Goal: Use online tool/utility: Utilize a website feature to perform a specific function

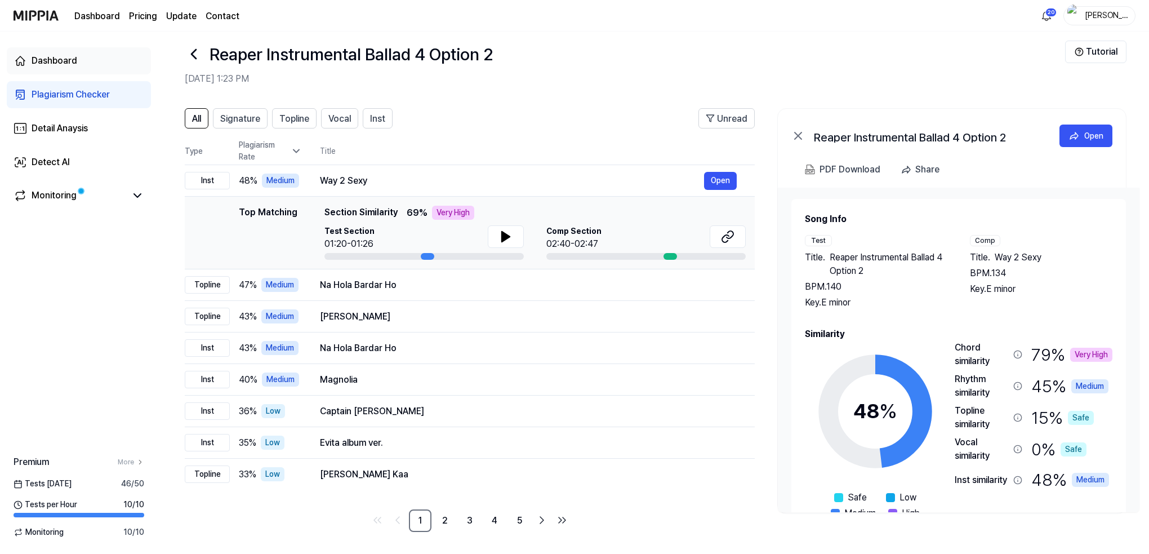
click at [50, 60] on div "Dashboard" at bounding box center [55, 61] width 46 height 14
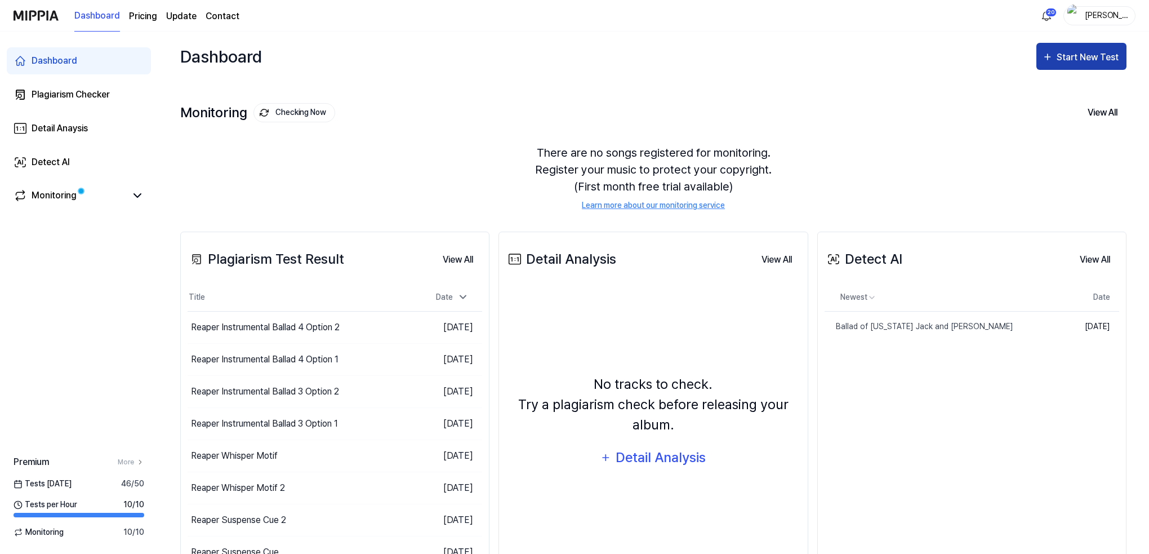
click at [1089, 57] on div "Start New Test" at bounding box center [1089, 57] width 64 height 15
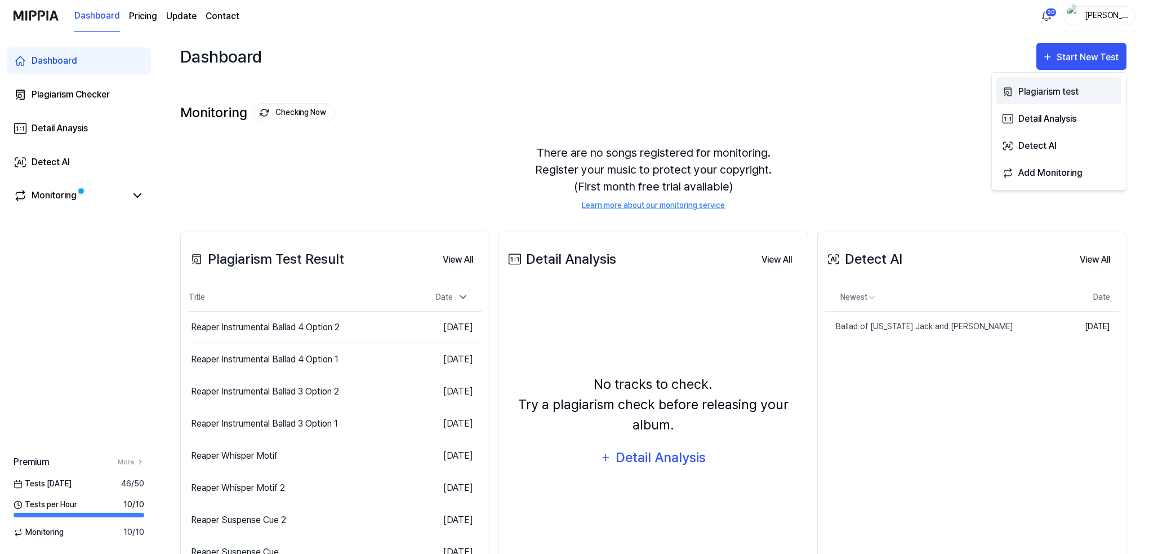
click at [1050, 92] on div "Plagiarism test" at bounding box center [1068, 92] width 98 height 15
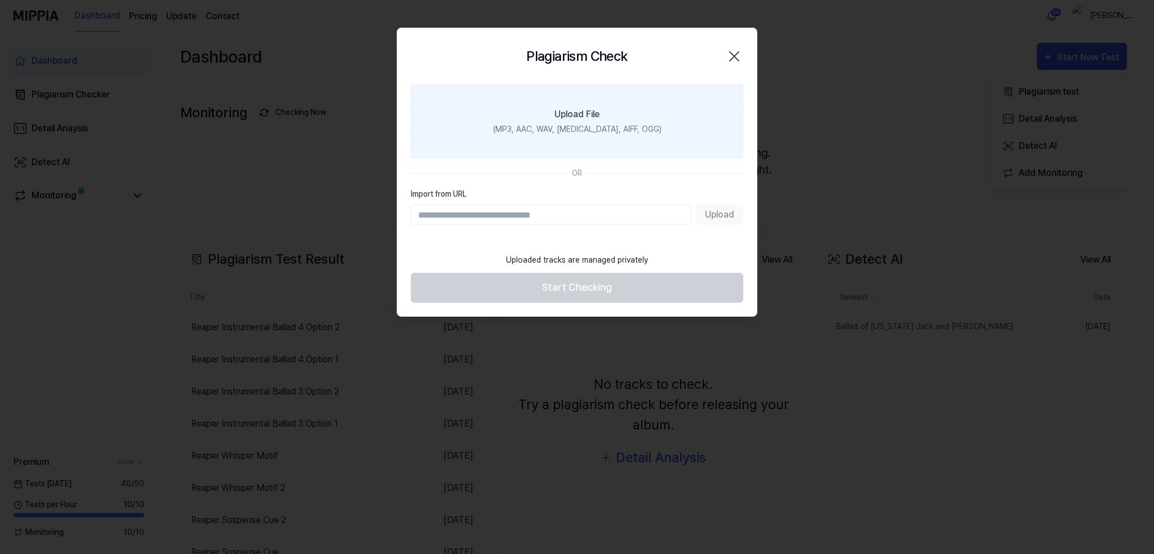
click at [614, 118] on label "Upload File (MP3, AAC, WAV, [MEDICAL_DATA], AIFF, OGG)" at bounding box center [577, 122] width 332 height 74
click at [0, 0] on input "Upload File (MP3, AAC, WAV, [MEDICAL_DATA], AIFF, OGG)" at bounding box center [0, 0] width 0 height 0
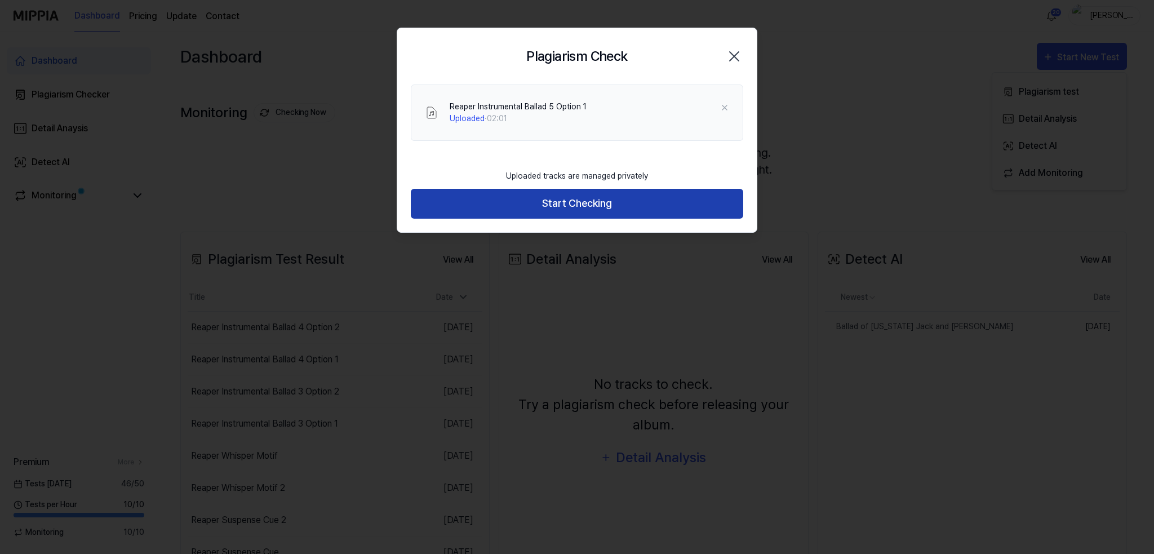
click at [565, 202] on button "Start Checking" at bounding box center [577, 204] width 332 height 30
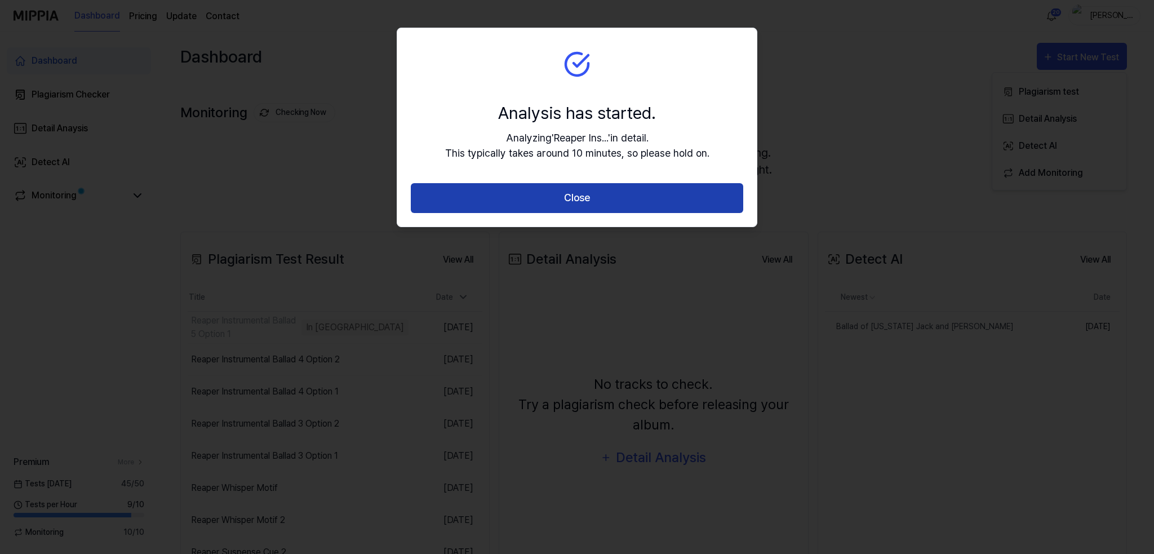
click at [575, 197] on button "Close" at bounding box center [577, 198] width 332 height 30
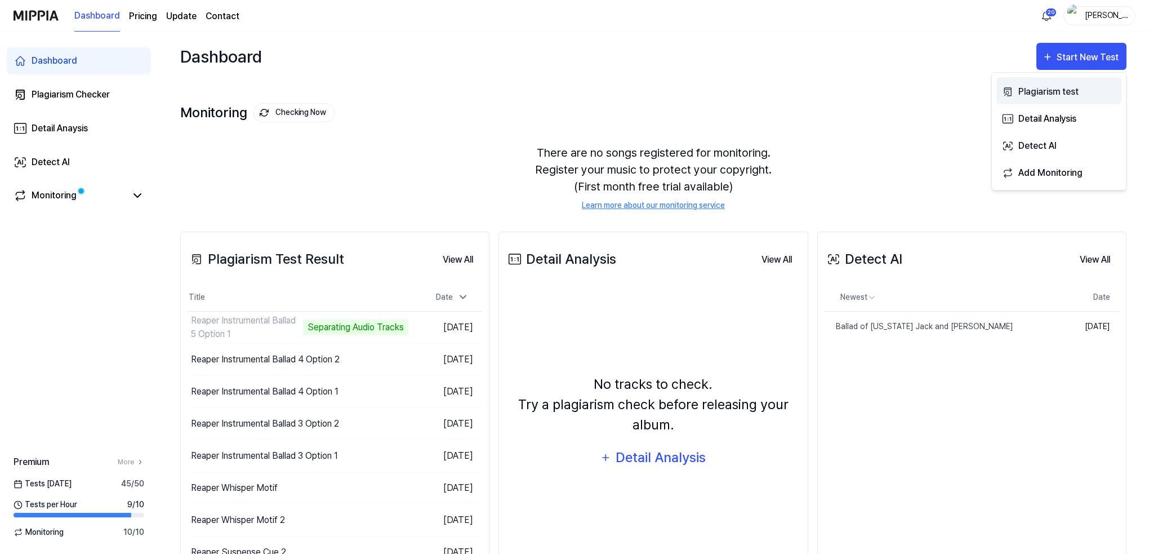
click at [1043, 90] on div "Plagiarism test" at bounding box center [1068, 92] width 98 height 15
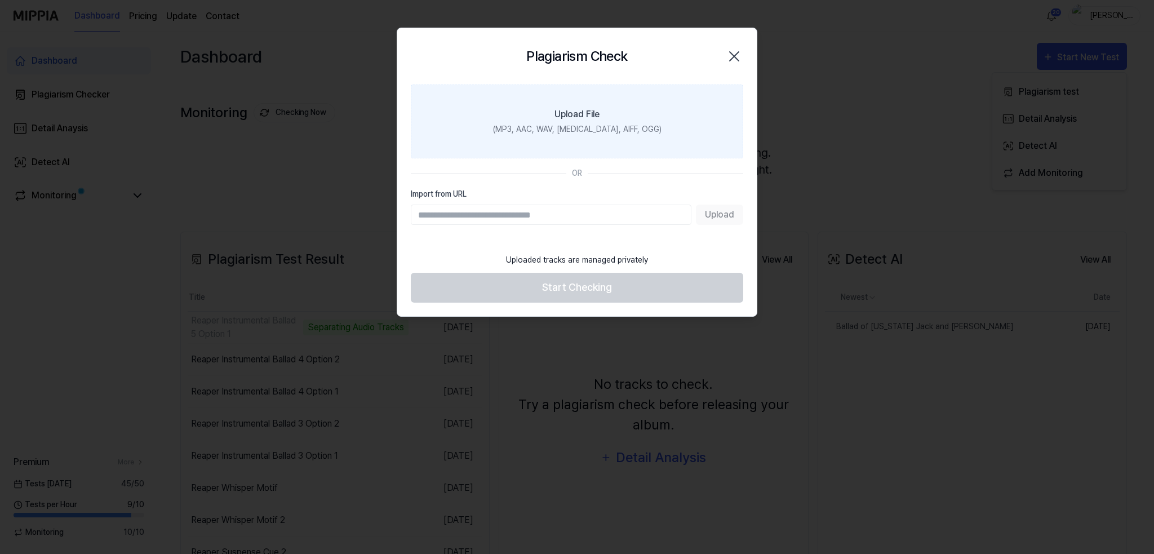
click at [614, 123] on div "(MP3, AAC, WAV, [MEDICAL_DATA], AIFF, OGG)" at bounding box center [577, 129] width 168 height 12
click at [0, 0] on input "Upload File (MP3, AAC, WAV, [MEDICAL_DATA], AIFF, OGG)" at bounding box center [0, 0] width 0 height 0
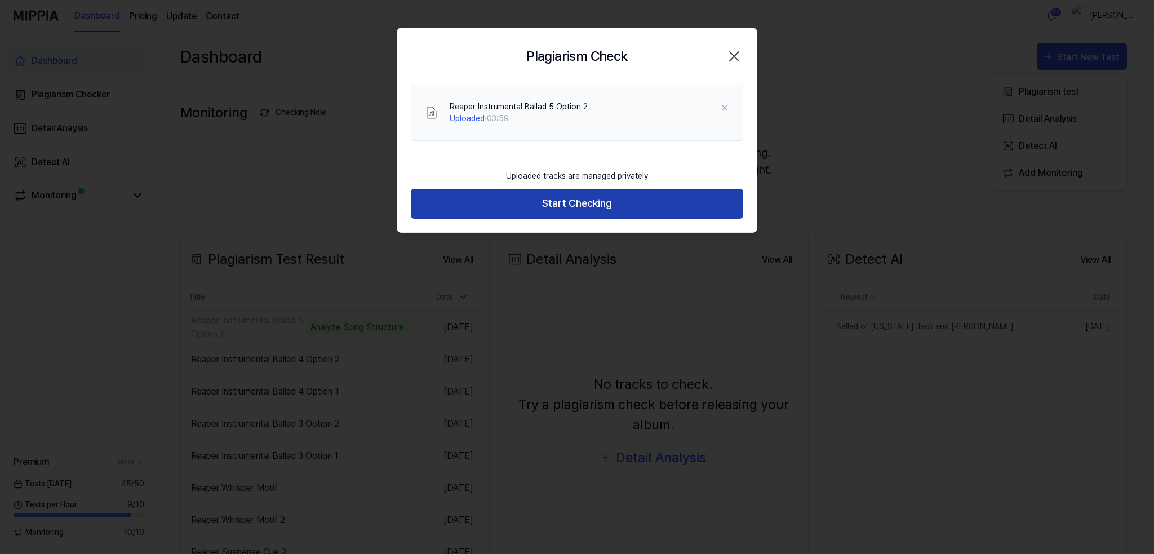
click at [568, 202] on button "Start Checking" at bounding box center [577, 204] width 332 height 30
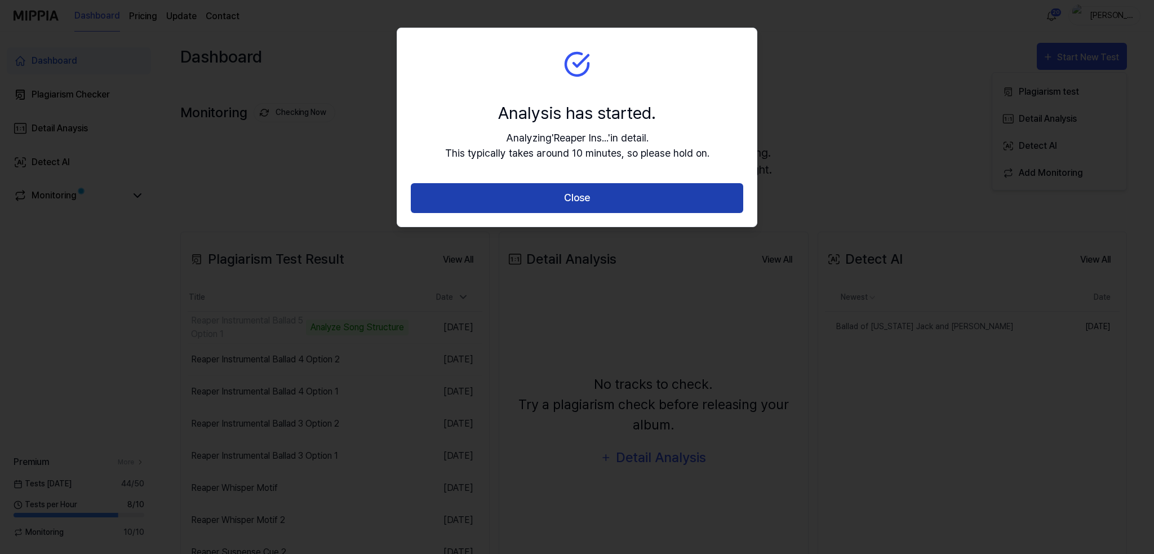
click at [563, 202] on button "Close" at bounding box center [577, 198] width 332 height 30
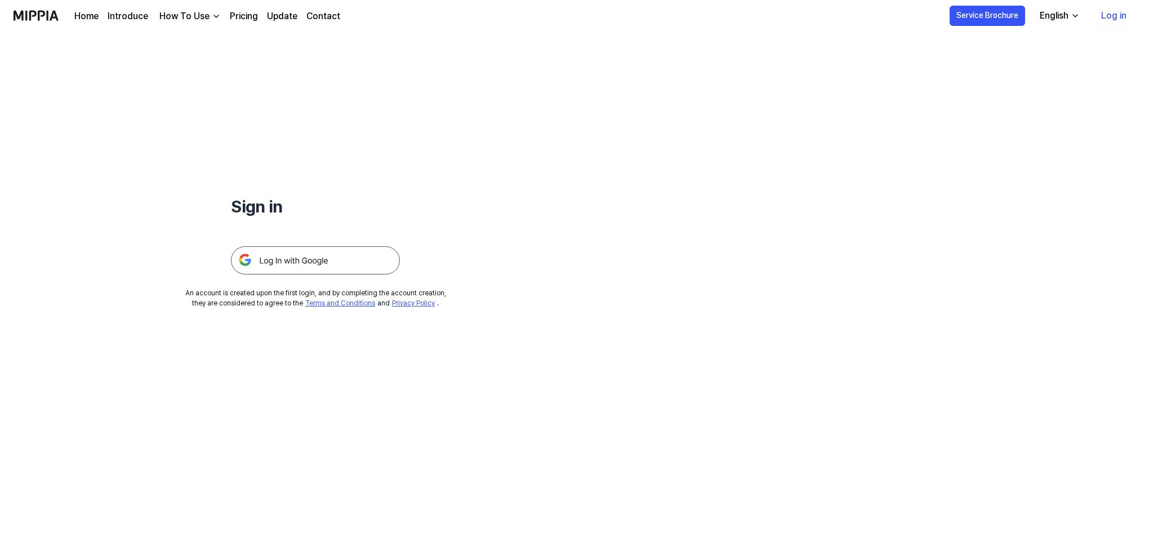
click at [302, 257] on img at bounding box center [315, 260] width 169 height 28
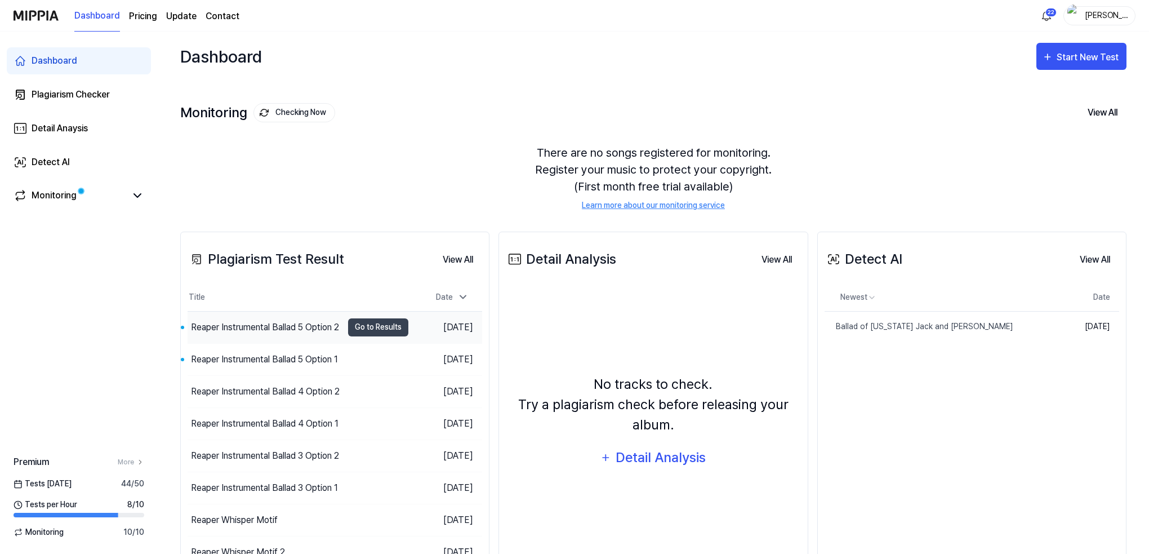
click at [214, 326] on div "Reaper Instrumental Ballad 5 Option 2" at bounding box center [265, 328] width 148 height 14
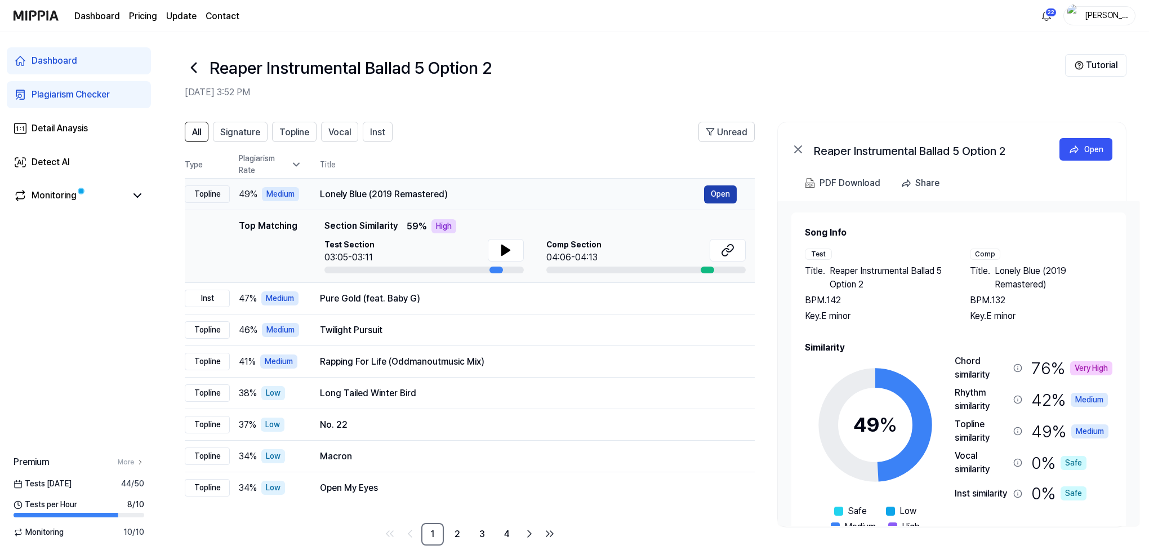
click at [717, 196] on button "Open" at bounding box center [720, 194] width 33 height 18
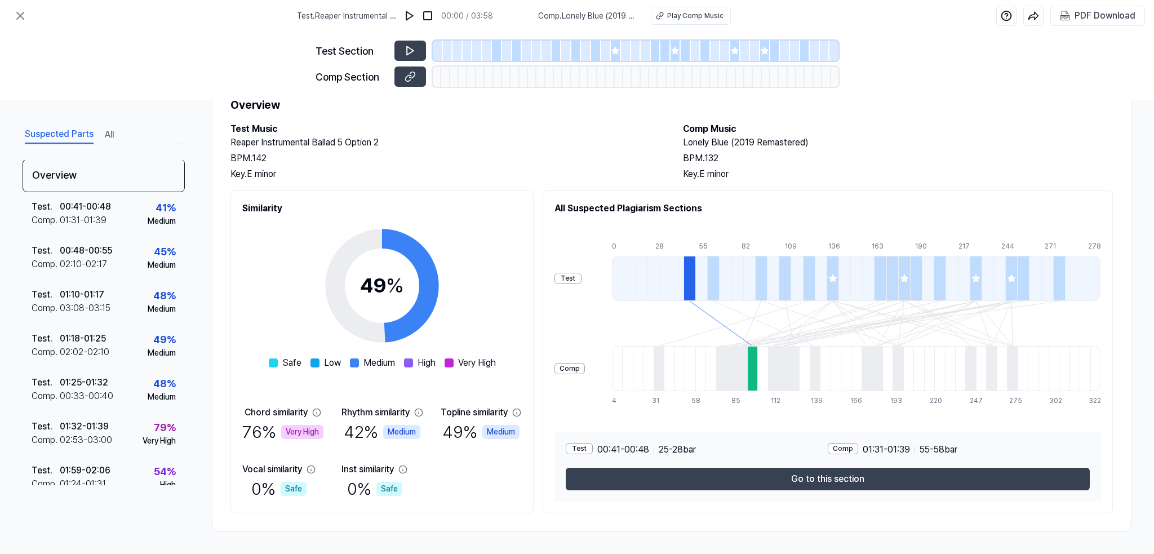
scroll to position [2, 0]
click at [24, 16] on icon at bounding box center [21, 16] width 14 height 14
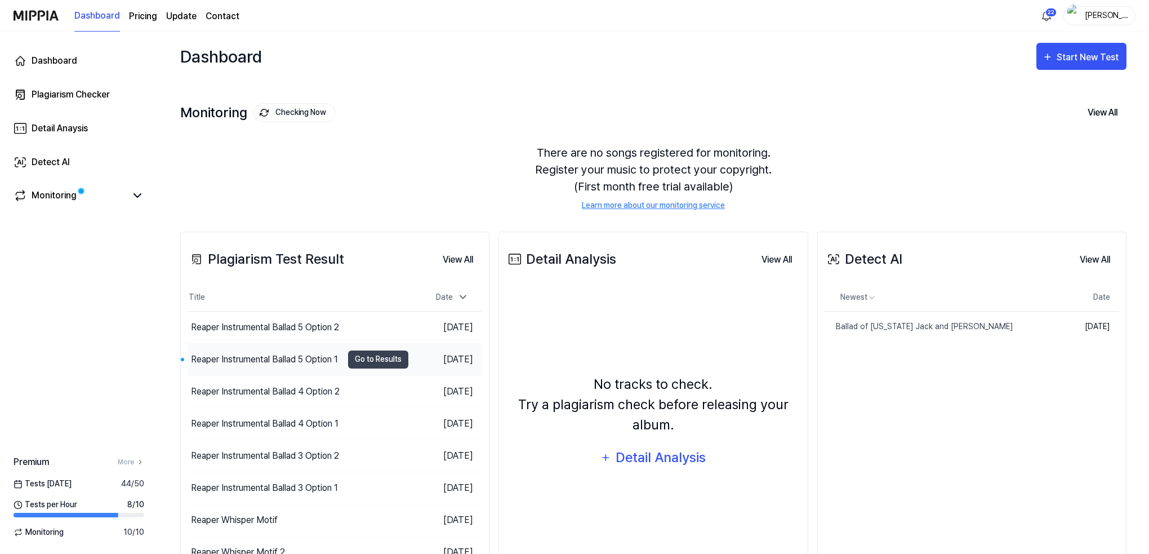
click at [217, 356] on div "Reaper Instrumental Ballad 5 Option 1" at bounding box center [264, 360] width 147 height 14
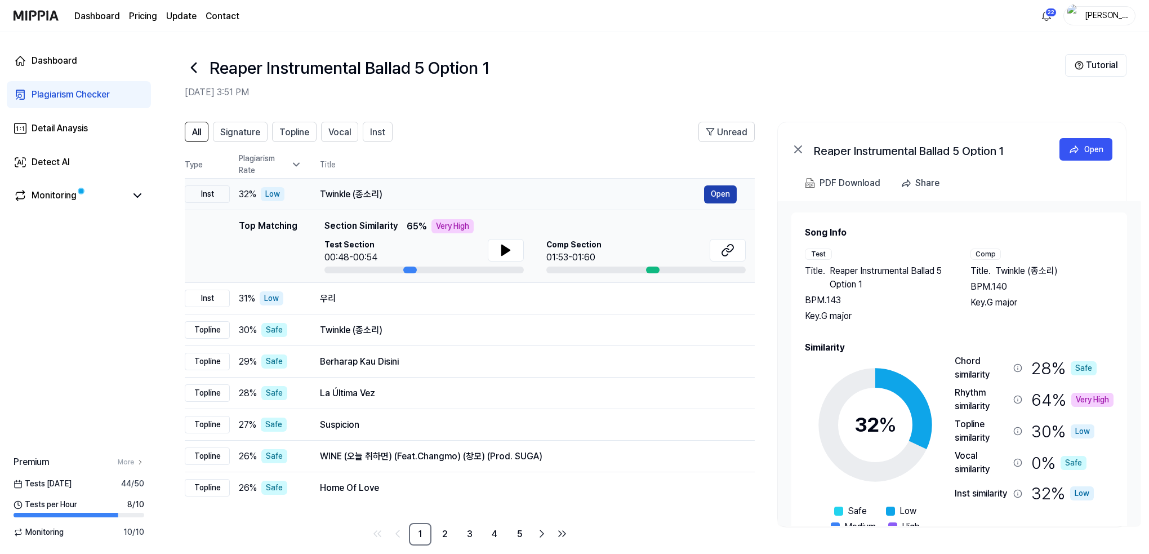
click at [717, 193] on button "Open" at bounding box center [720, 194] width 33 height 18
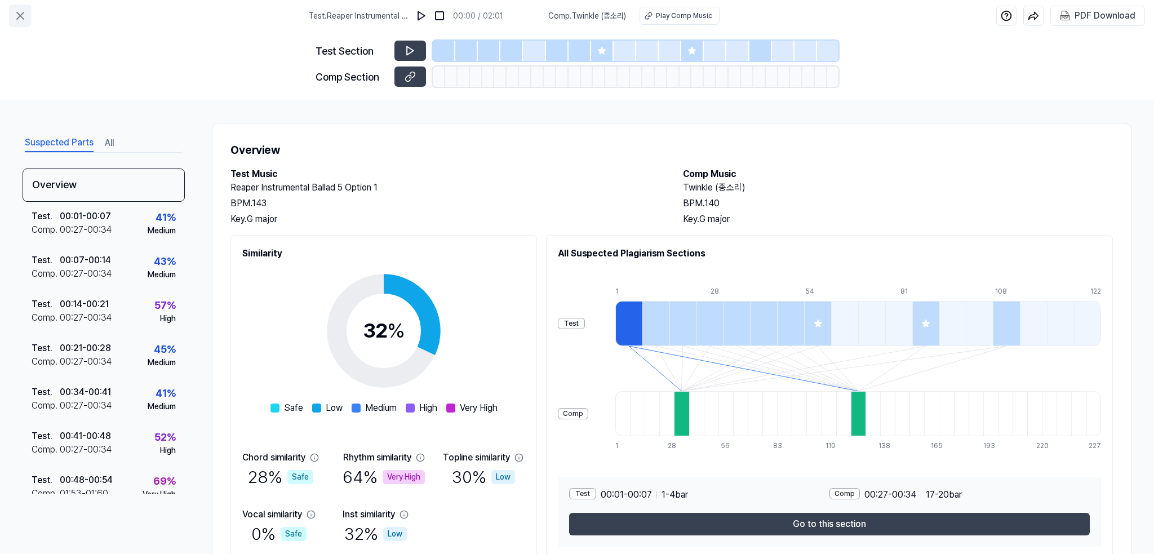
click at [20, 16] on icon at bounding box center [20, 15] width 7 height 7
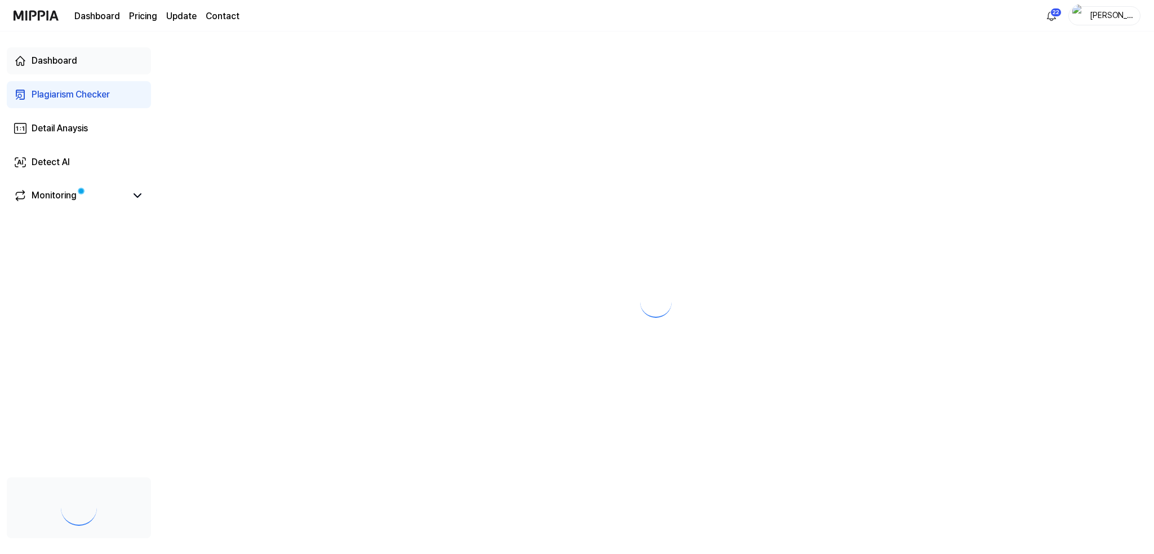
click at [69, 63] on div "Dashboard" at bounding box center [55, 61] width 46 height 14
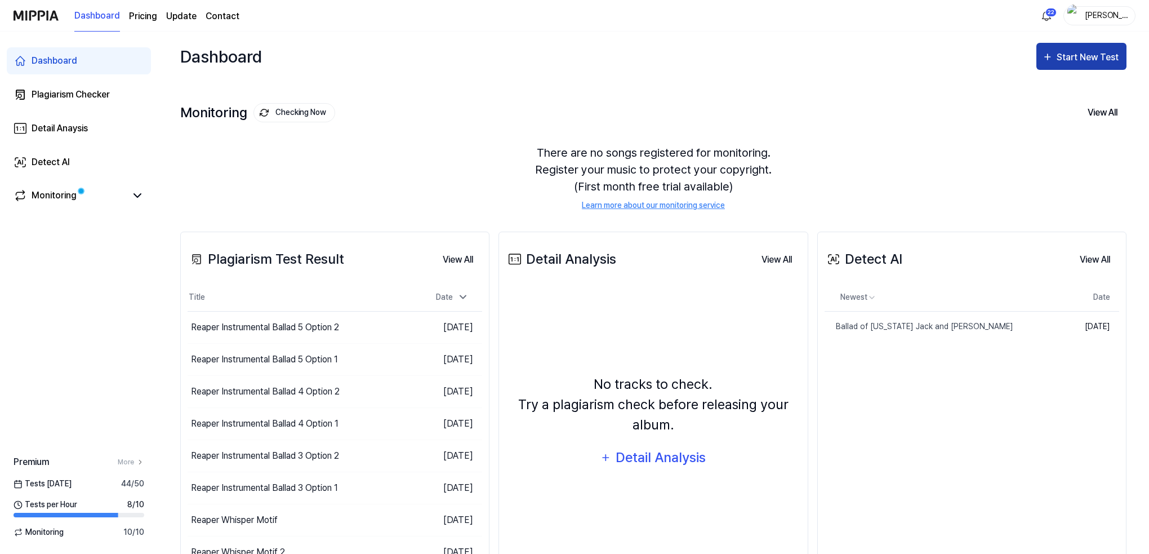
click at [1088, 56] on div "Start New Test" at bounding box center [1089, 57] width 64 height 15
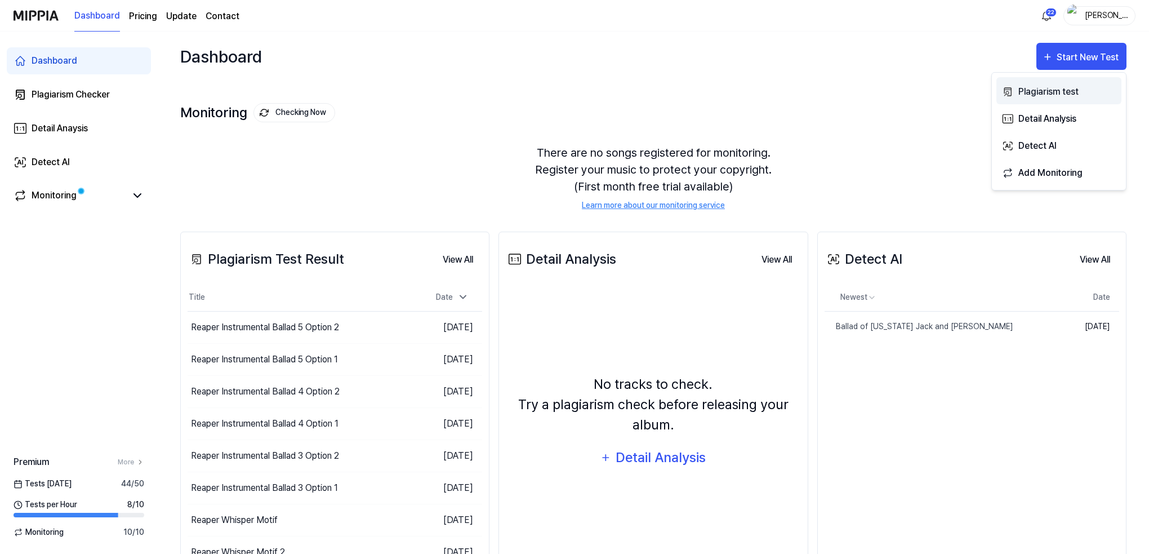
click at [1043, 87] on div "Plagiarism test" at bounding box center [1068, 92] width 98 height 15
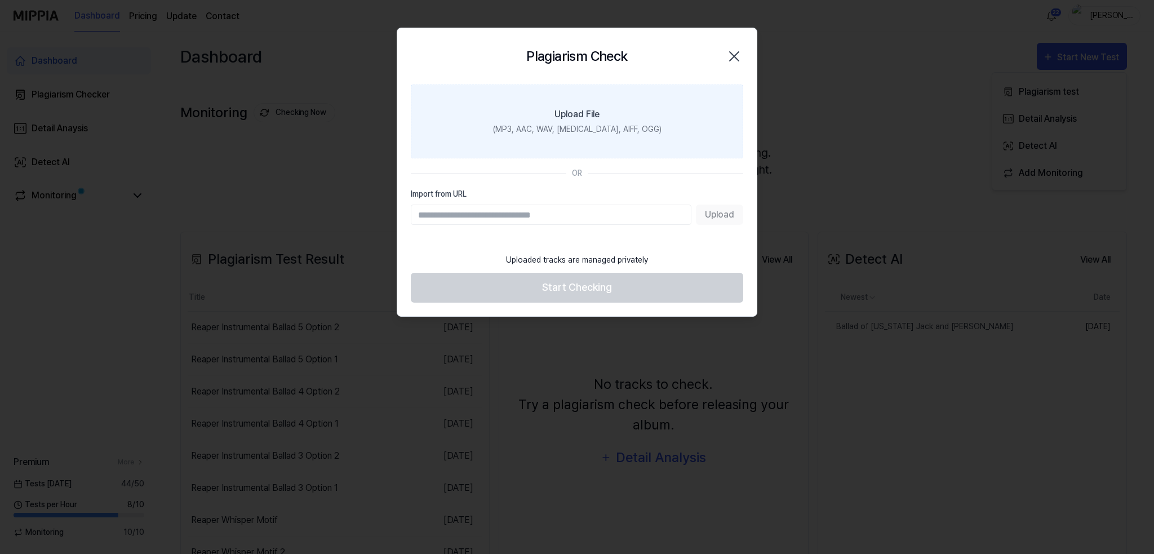
click at [596, 119] on div "Upload File" at bounding box center [576, 115] width 45 height 14
click at [0, 0] on input "Upload File (MP3, AAC, WAV, [MEDICAL_DATA], AIFF, OGG)" at bounding box center [0, 0] width 0 height 0
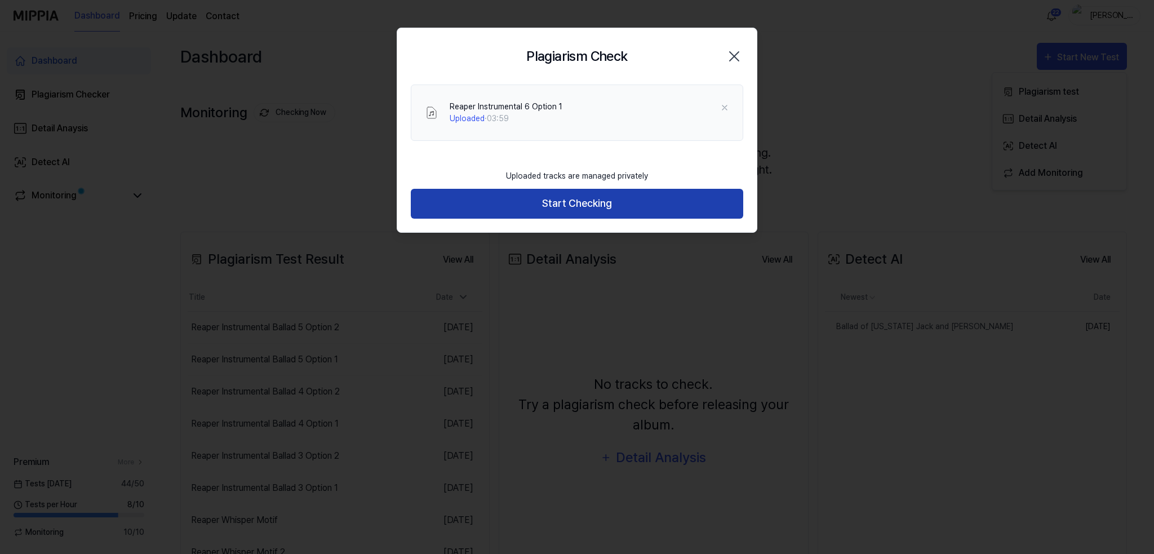
click at [577, 205] on button "Start Checking" at bounding box center [577, 204] width 332 height 30
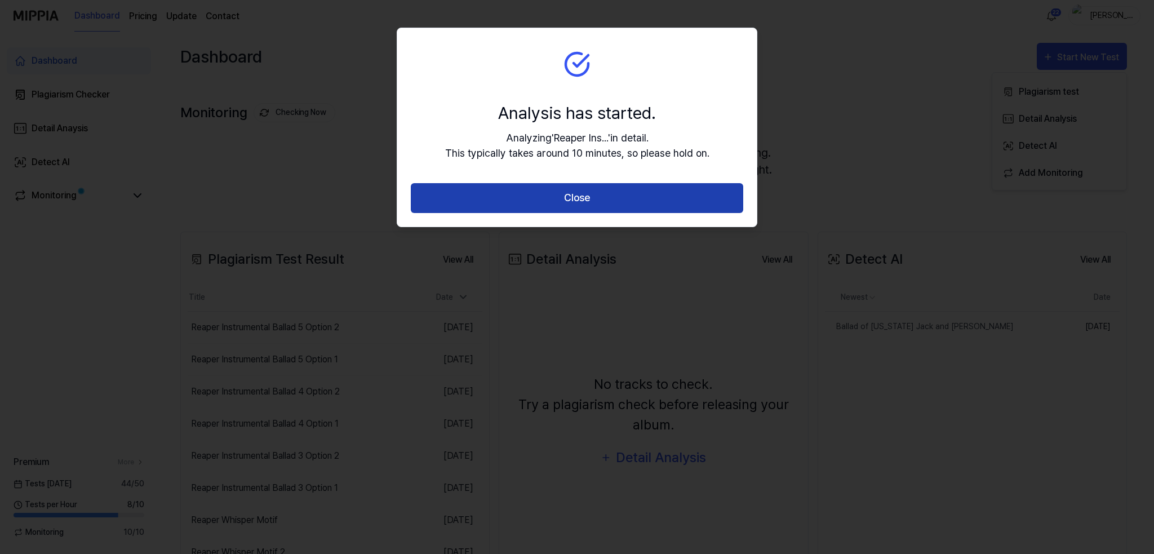
click at [571, 196] on button "Close" at bounding box center [577, 198] width 332 height 30
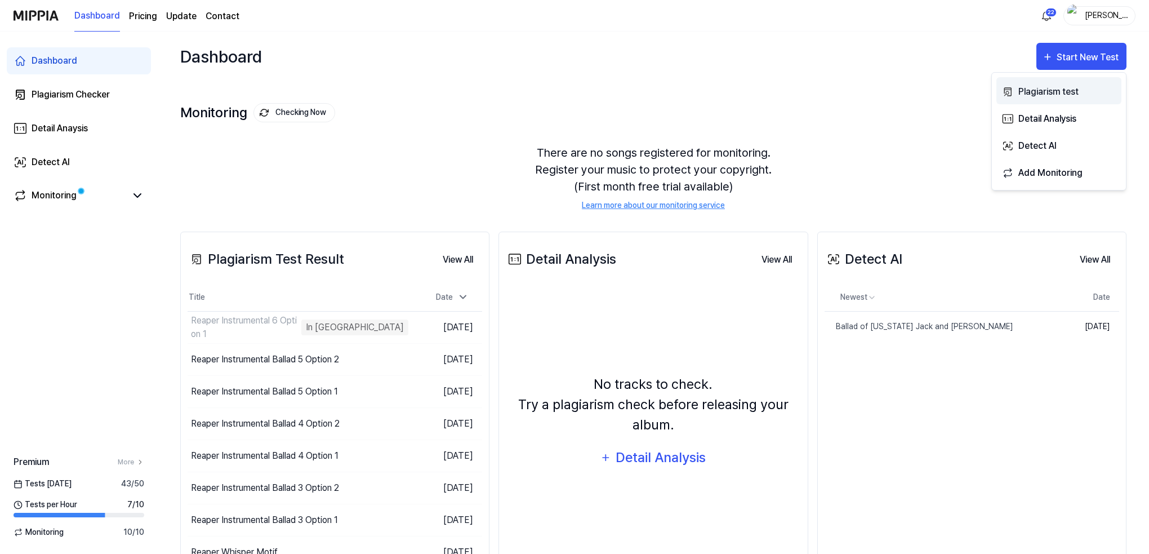
click at [1026, 92] on div "Plagiarism test" at bounding box center [1068, 92] width 98 height 15
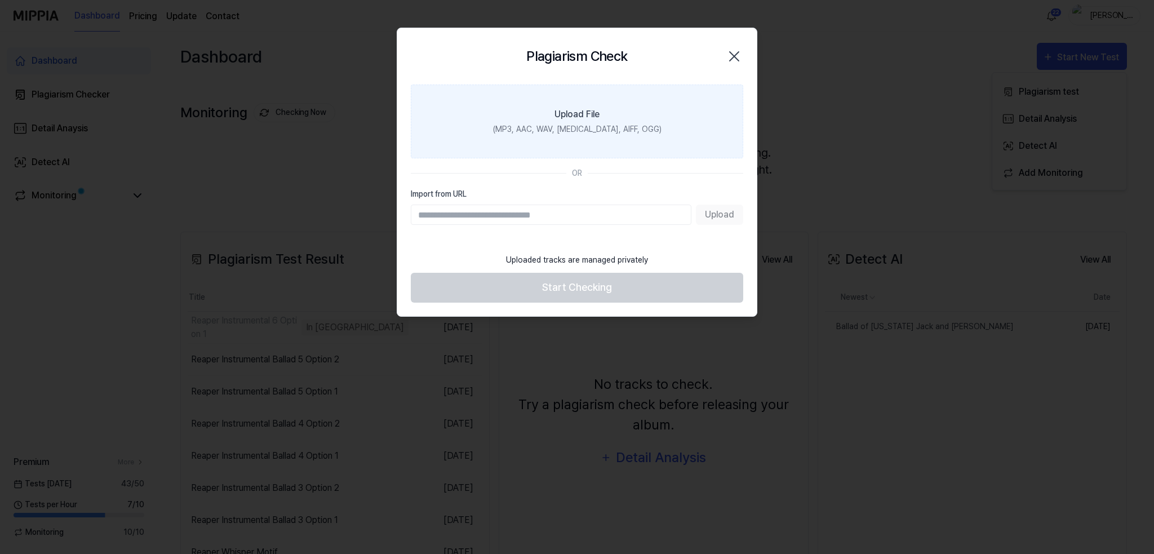
click at [560, 126] on div "(MP3, AAC, WAV, [MEDICAL_DATA], AIFF, OGG)" at bounding box center [577, 129] width 168 height 12
click at [0, 0] on input "Upload File (MP3, AAC, WAV, [MEDICAL_DATA], AIFF, OGG)" at bounding box center [0, 0] width 0 height 0
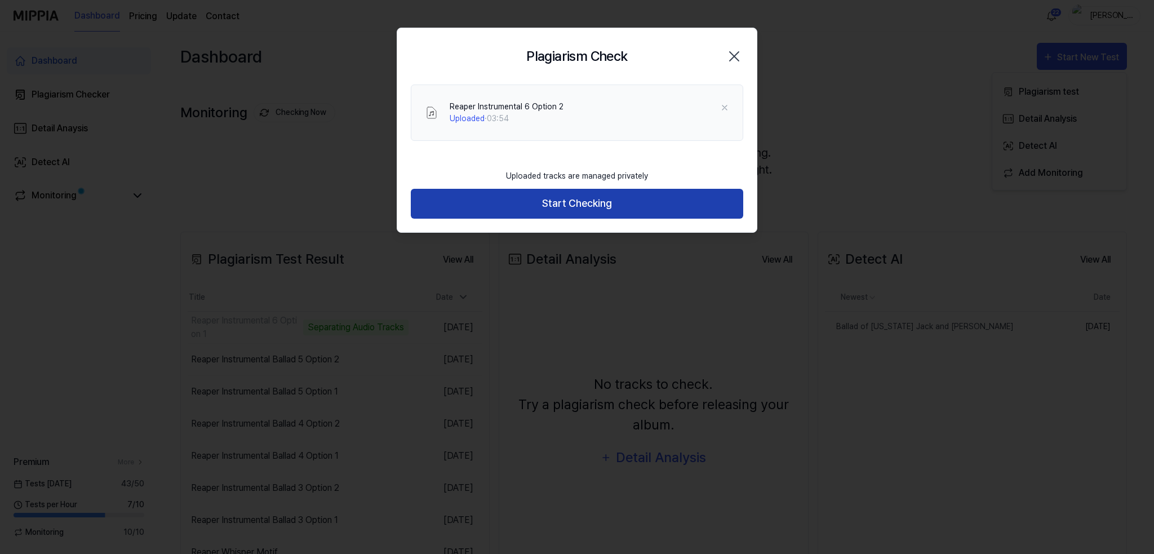
click at [592, 198] on button "Start Checking" at bounding box center [577, 204] width 332 height 30
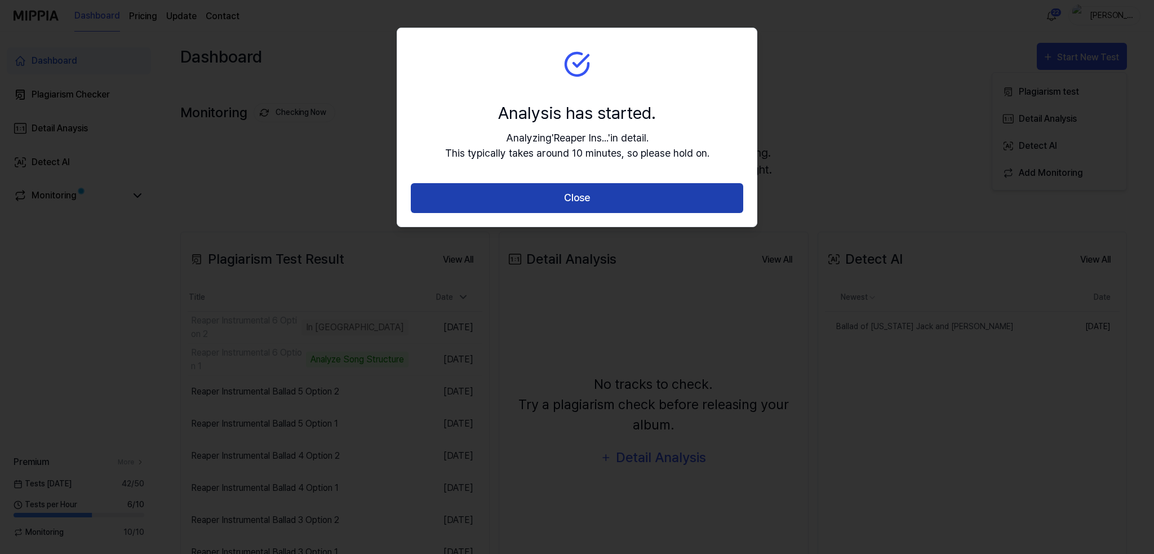
click at [566, 192] on button "Close" at bounding box center [577, 198] width 332 height 30
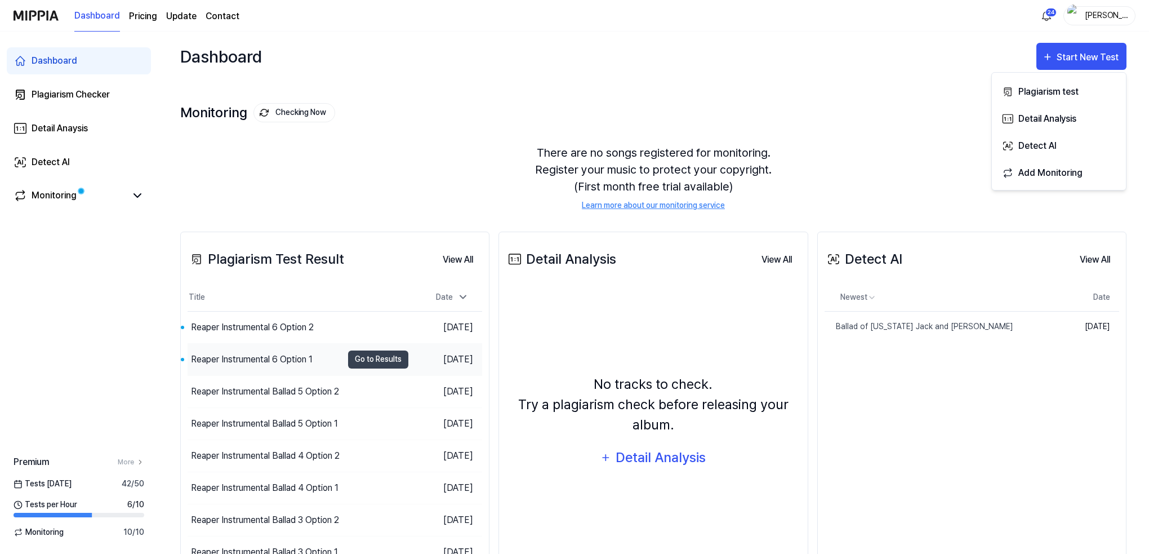
click at [265, 357] on div "Reaper Instrumental 6 Option 1" at bounding box center [252, 360] width 122 height 14
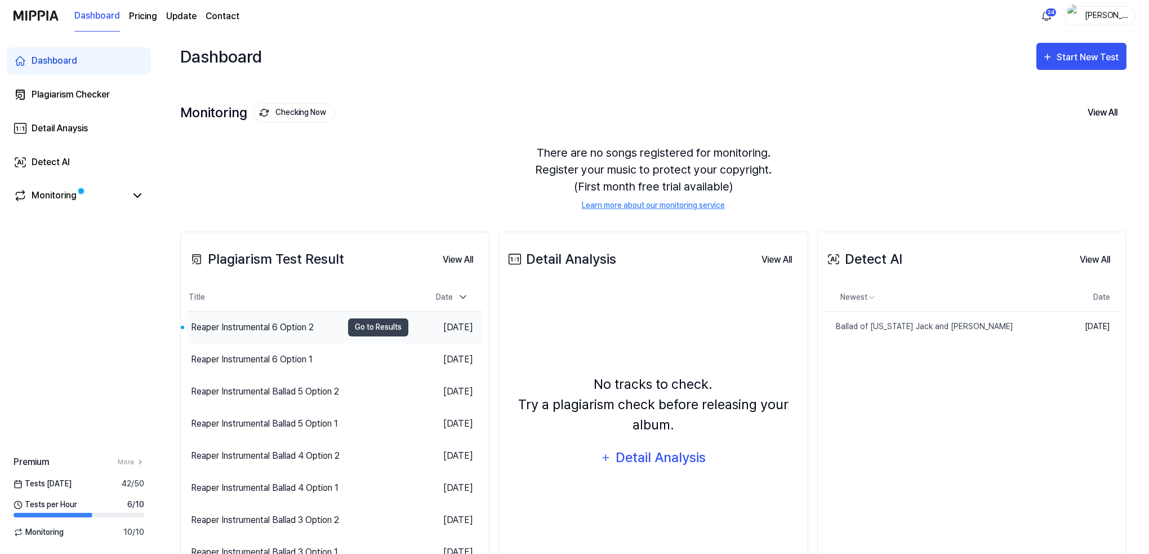
click at [237, 322] on div "Reaper Instrumental 6 Option 2" at bounding box center [252, 328] width 123 height 14
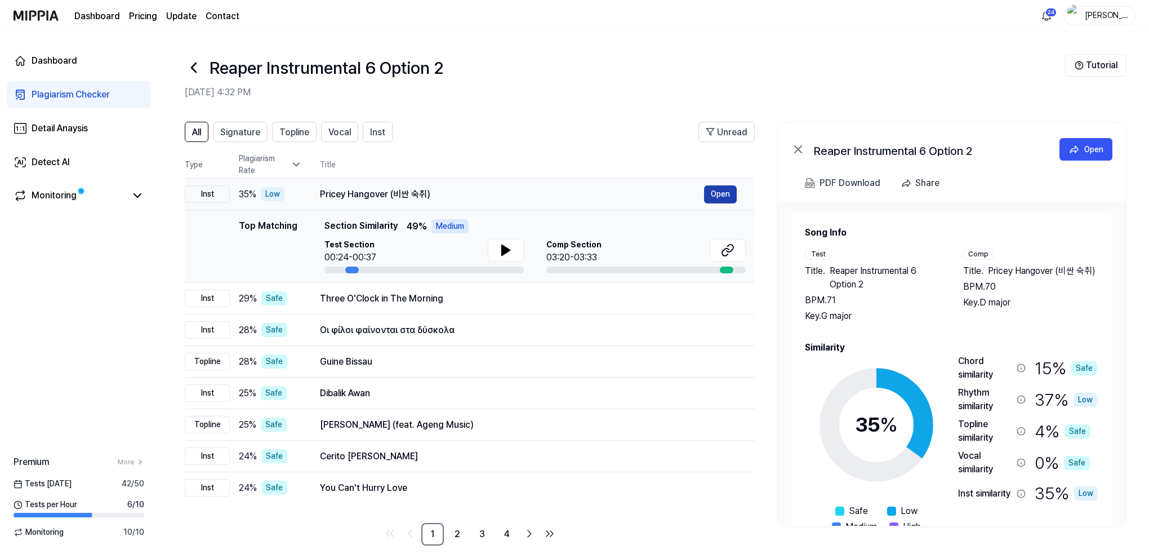
click at [716, 193] on button "Open" at bounding box center [720, 194] width 33 height 18
